Goal: Task Accomplishment & Management: Manage account settings

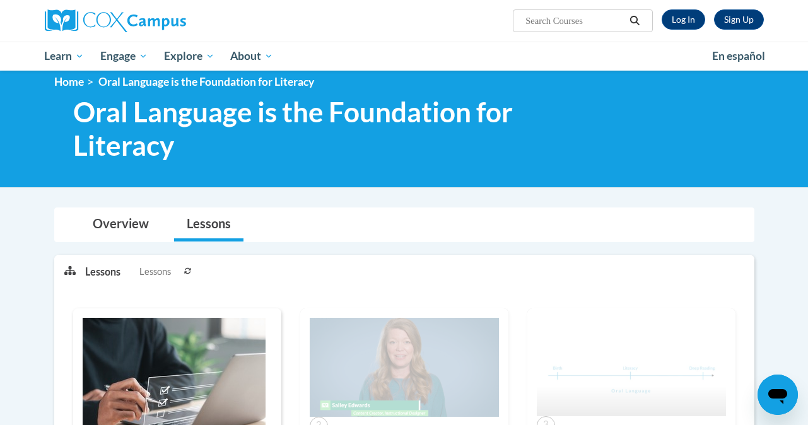
scroll to position [20, 0]
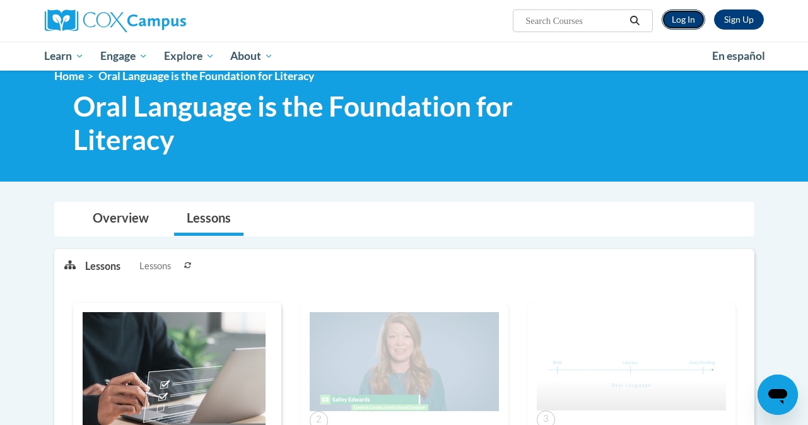
click at [678, 17] on link "Log In" at bounding box center [683, 19] width 44 height 20
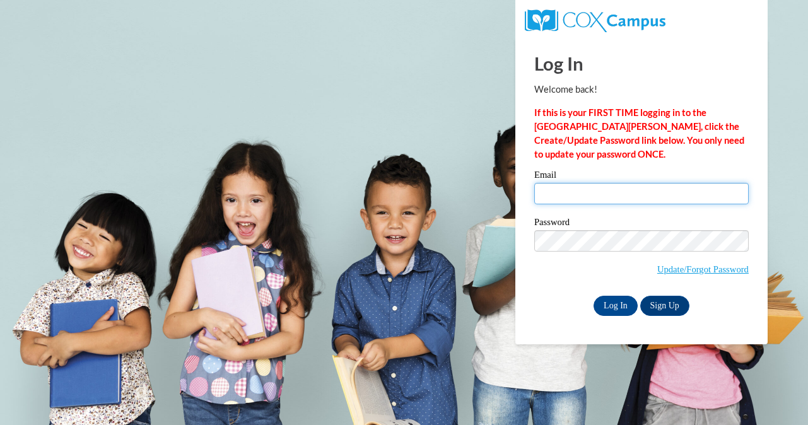
click at [588, 198] on input "Email" at bounding box center [641, 193] width 214 height 21
type input "lisa.kumashiro@k12.hi.us"
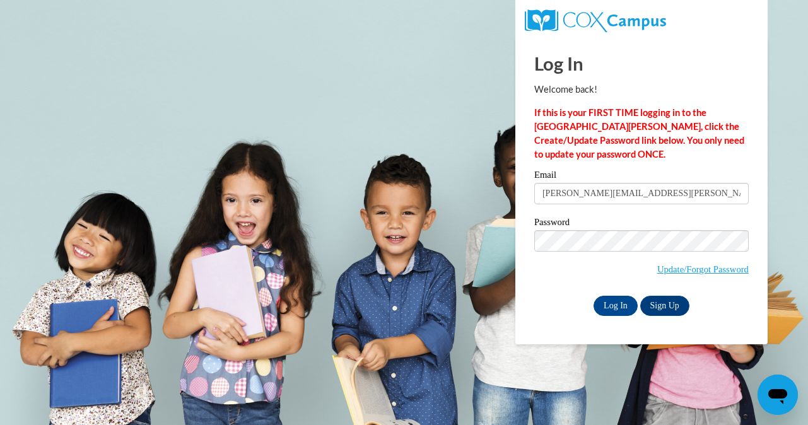
click at [554, 294] on div "Email lisa.kumashiro@k12.hi.us Password Update/Forgot Password Log In Sign Up OR" at bounding box center [641, 242] width 214 height 145
click at [619, 307] on input "Log In" at bounding box center [615, 306] width 44 height 20
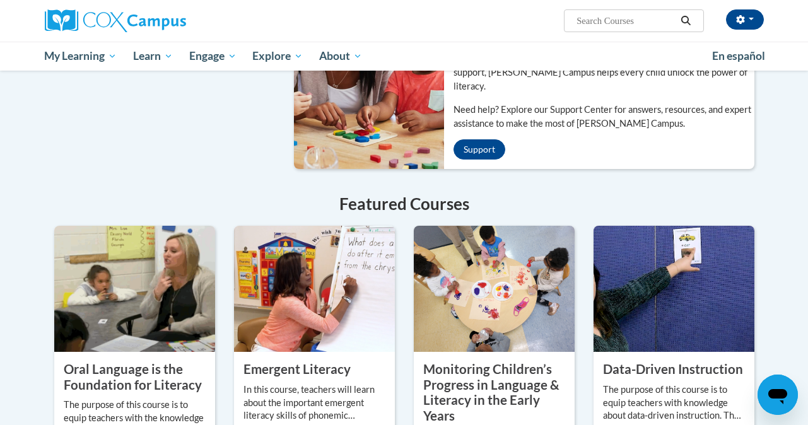
scroll to position [919, 0]
click at [120, 278] on img at bounding box center [134, 288] width 161 height 126
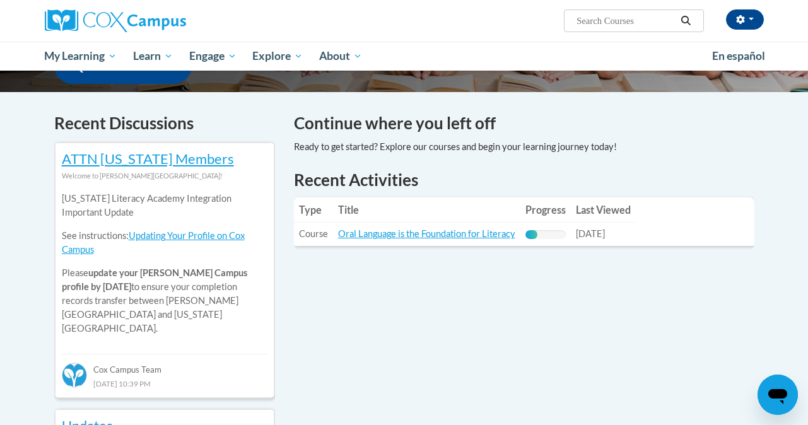
scroll to position [188, 0]
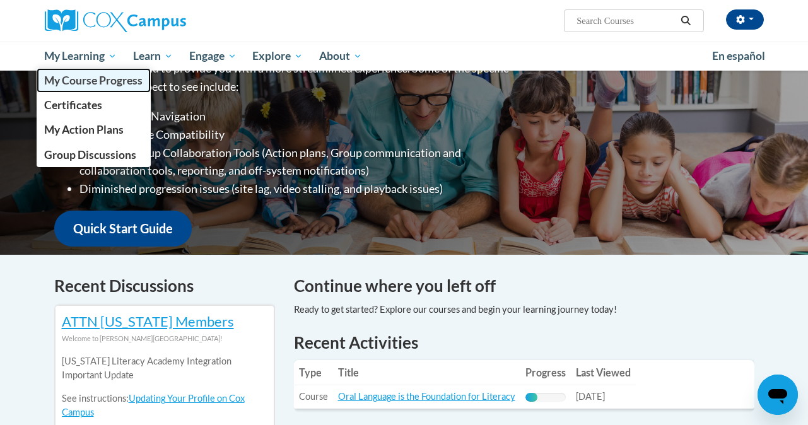
click at [100, 78] on span "My Course Progress" at bounding box center [93, 80] width 98 height 13
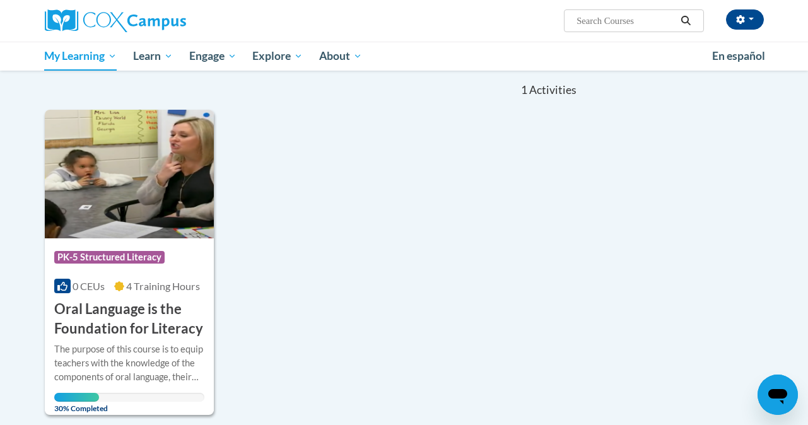
scroll to position [131, 0]
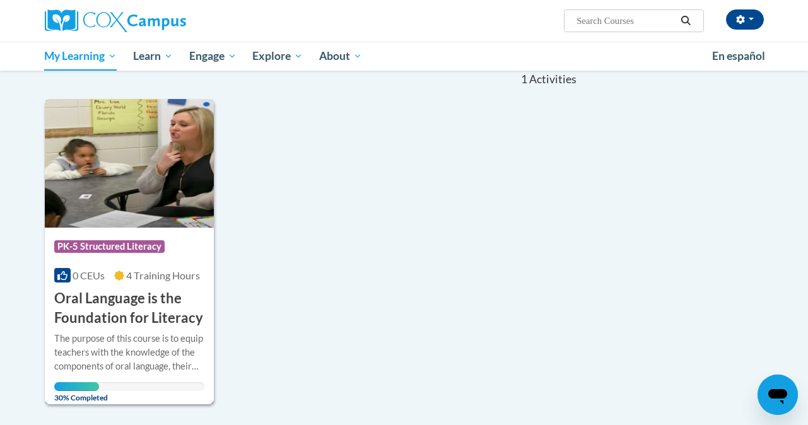
click at [144, 192] on img at bounding box center [129, 163] width 169 height 129
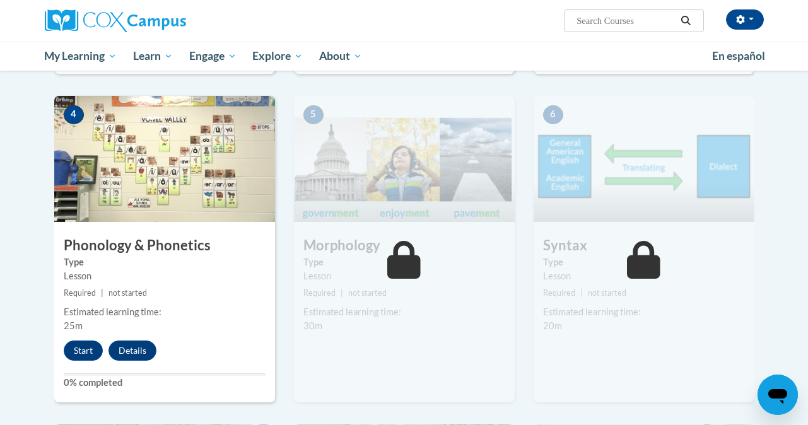
scroll to position [633, 0]
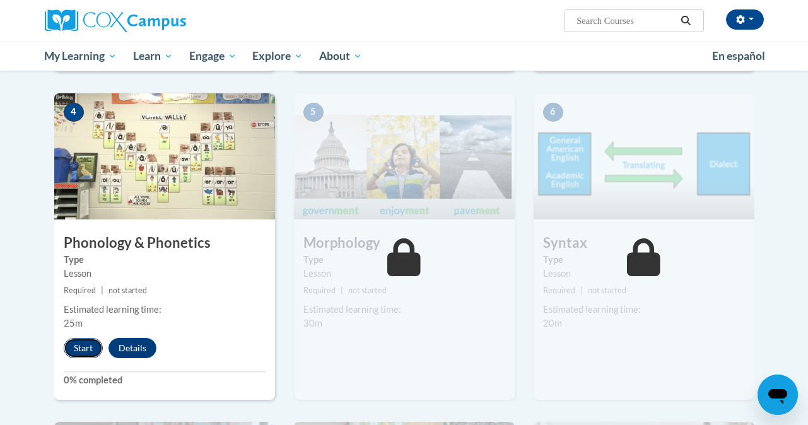
click at [83, 343] on button "Start" at bounding box center [83, 348] width 39 height 20
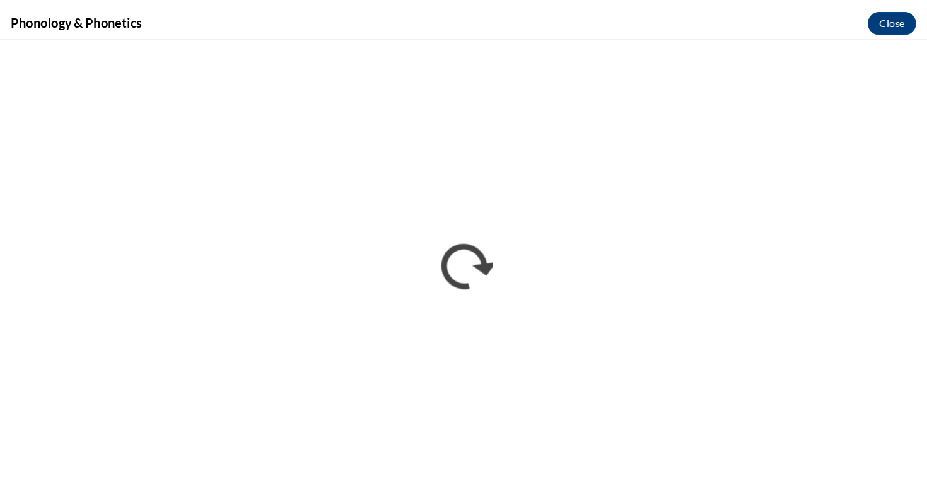
scroll to position [0, 0]
